Goal: Task Accomplishment & Management: Use online tool/utility

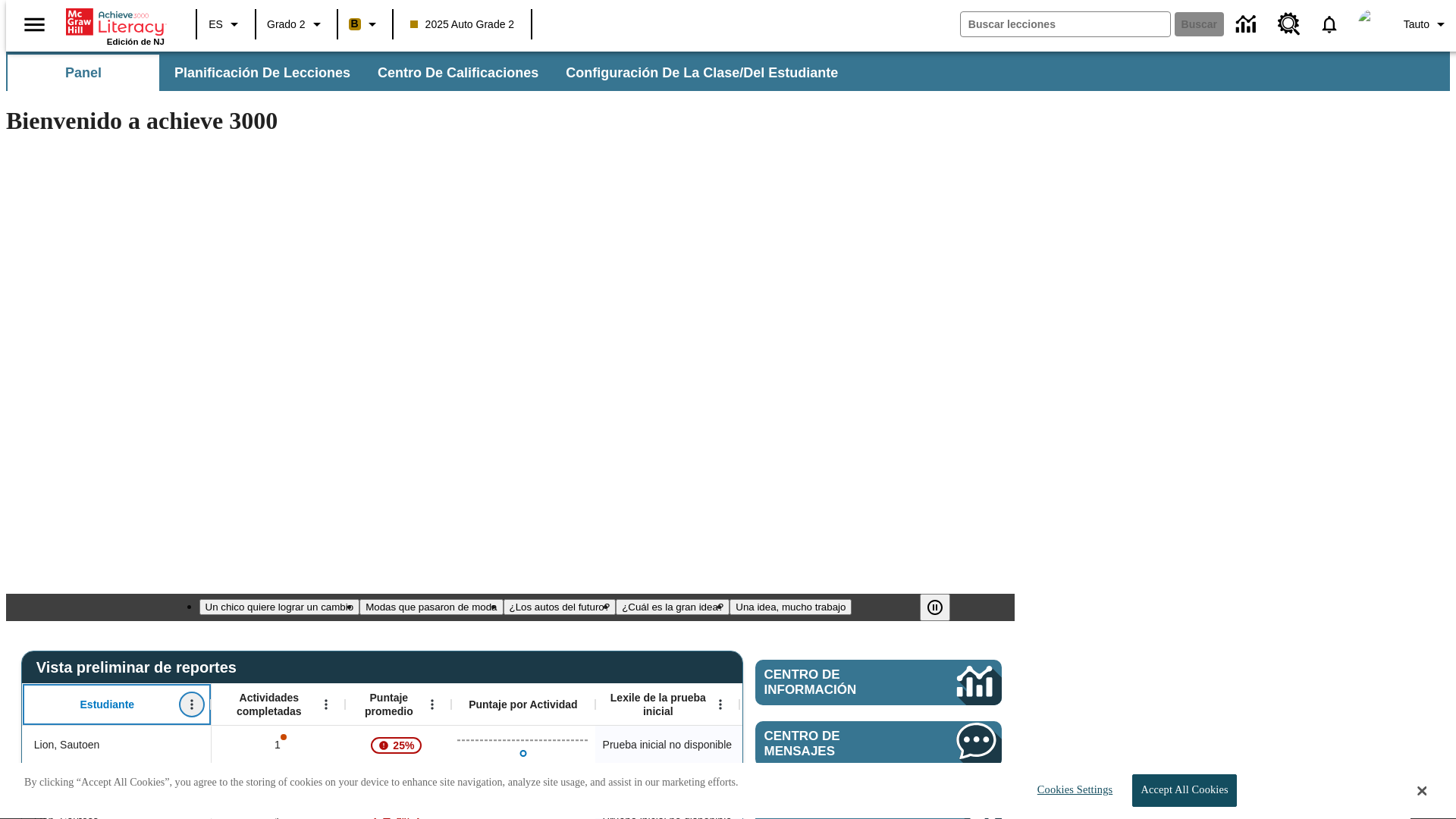
click at [190, 700] on icon "Abrir menú" at bounding box center [191, 705] width 2 height 10
click at [29, 454] on icon at bounding box center [28, 454] width 10 height 10
click at [190, 700] on icon "Estudiante, Abrir menú," at bounding box center [191, 705] width 2 height 10
click at [29, 454] on icon at bounding box center [28, 454] width 10 height 10
click at [325, 700] on icon "Abrir menú" at bounding box center [326, 705] width 2 height 10
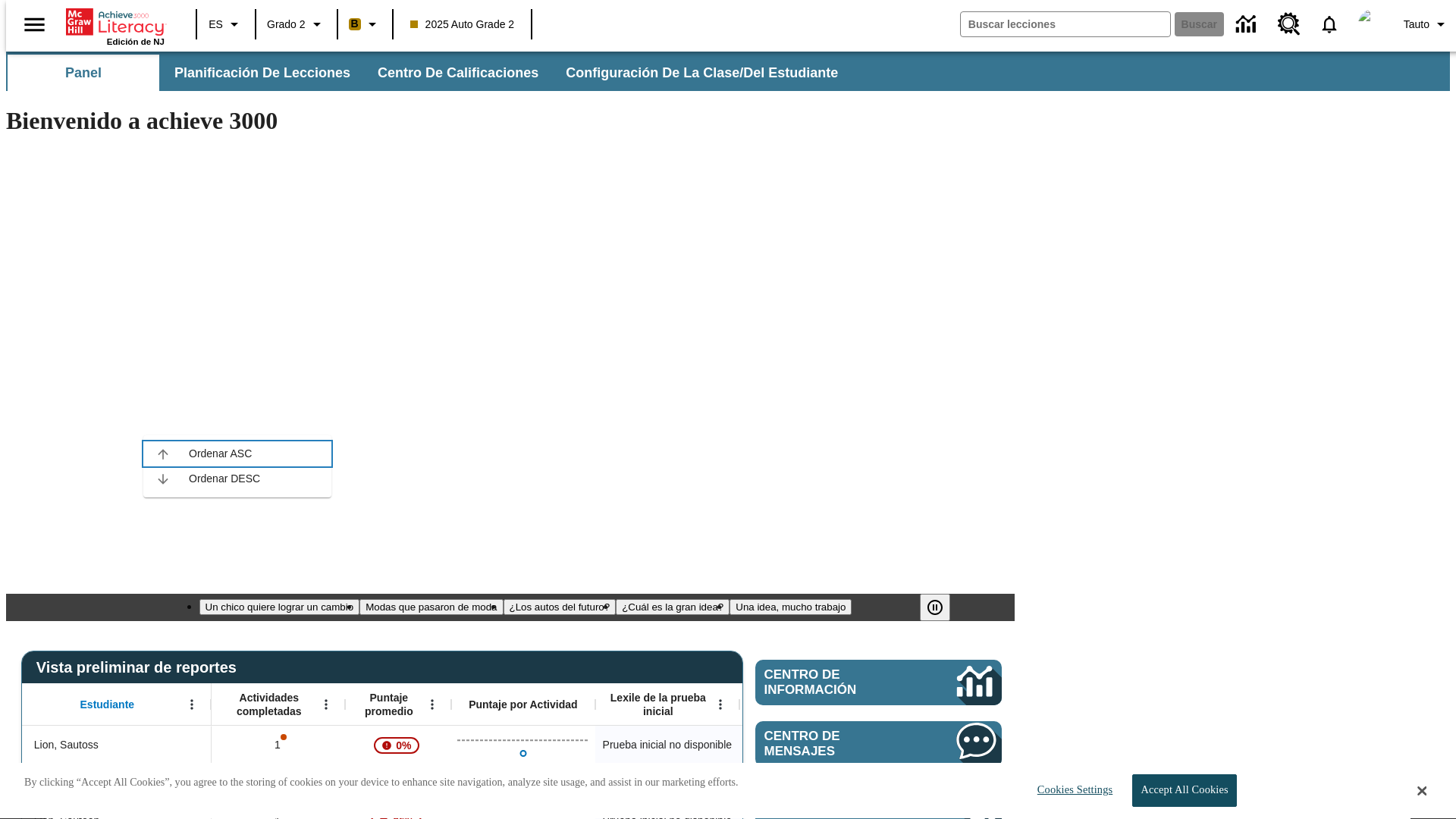
click at [163, 454] on icon at bounding box center [162, 454] width 10 height 10
click at [325, 700] on icon "Actividades completadas, Abrir menú," at bounding box center [326, 705] width 2 height 10
click at [163, 454] on icon at bounding box center [162, 454] width 10 height 10
click at [431, 700] on icon "Abrir menú" at bounding box center [432, 705] width 2 height 10
click at [269, 454] on icon at bounding box center [268, 454] width 10 height 10
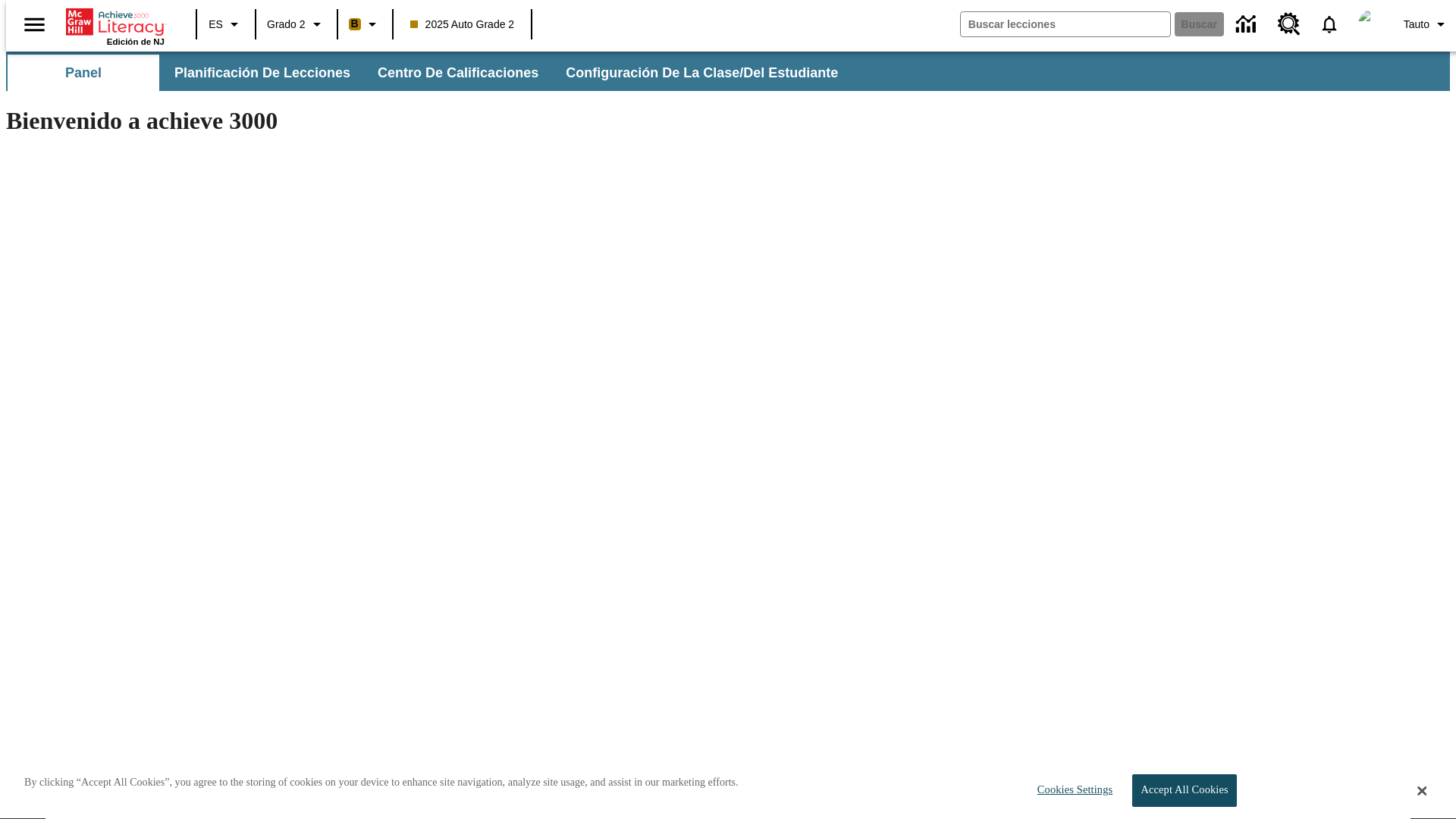
scroll to position [0, 11]
click at [257, 454] on icon at bounding box center [257, 454] width 10 height 10
